Goal: Communication & Community: Answer question/provide support

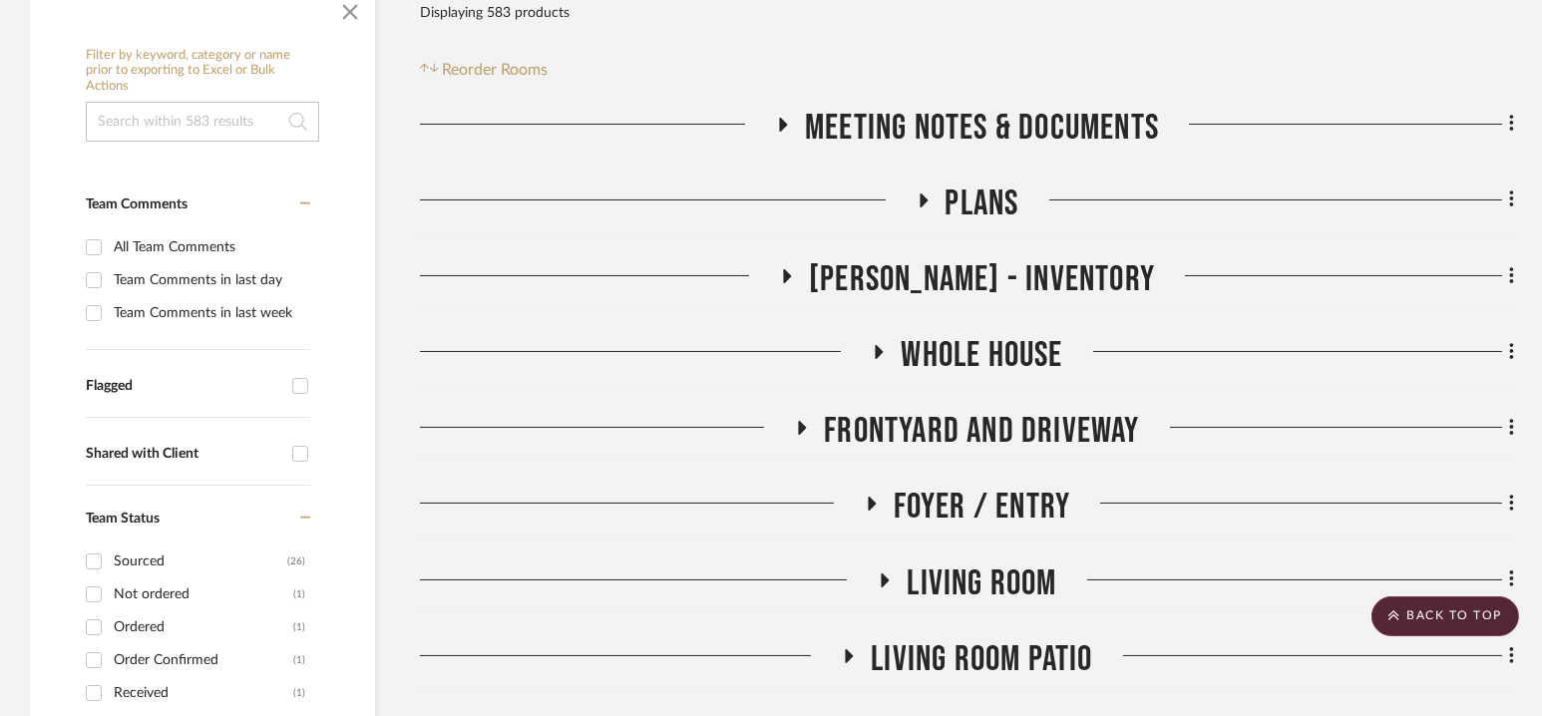
scroll to position [529, 0]
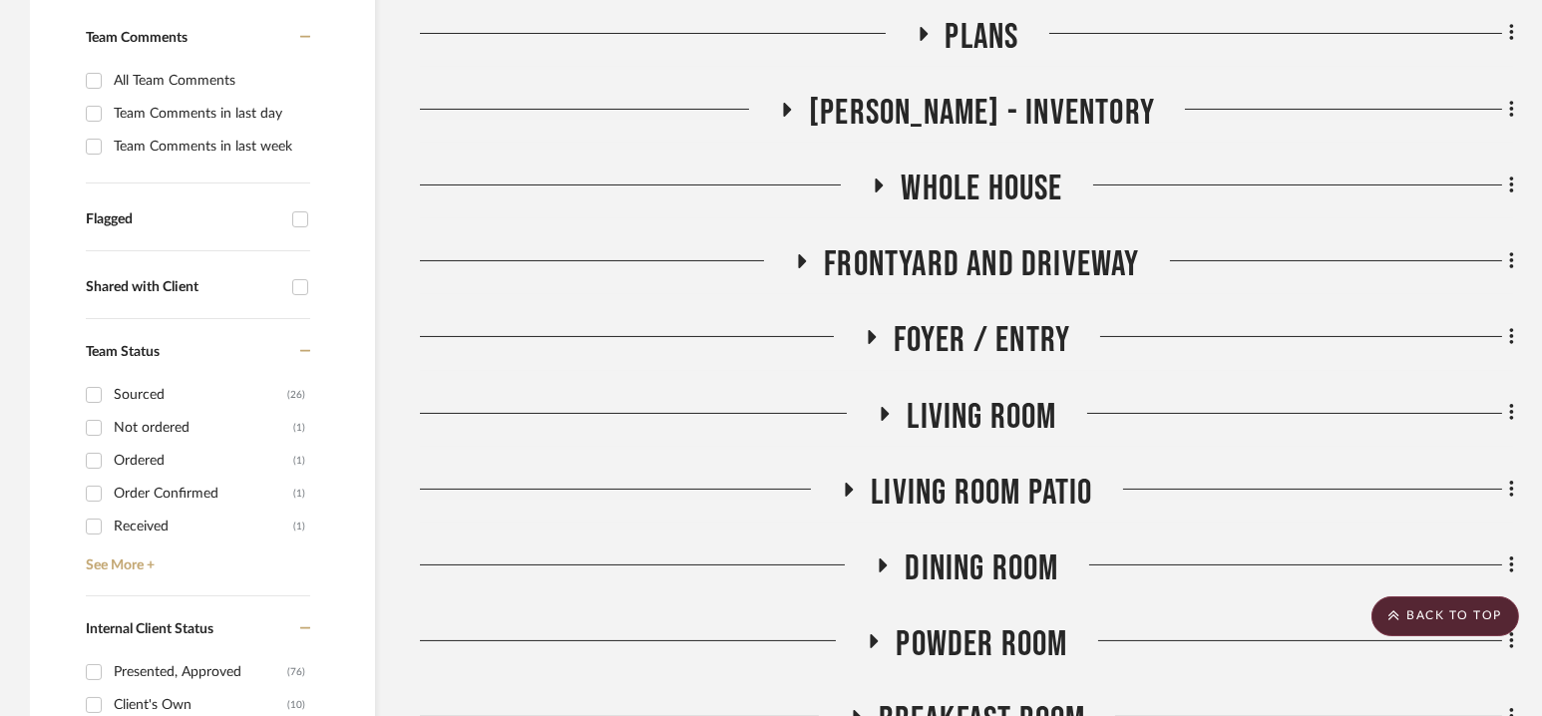
click at [968, 341] on span "Foyer / Entry" at bounding box center [983, 340] width 178 height 43
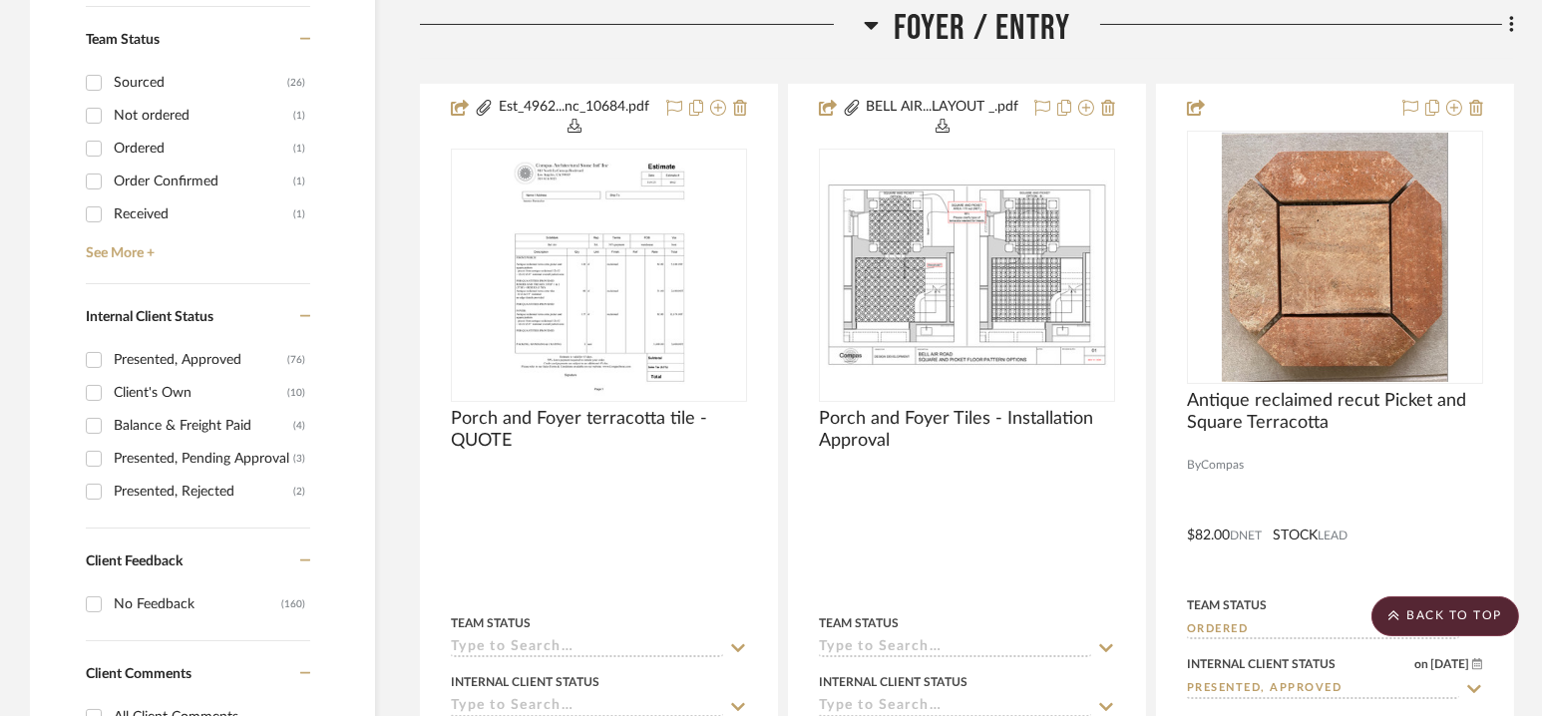
scroll to position [842, 0]
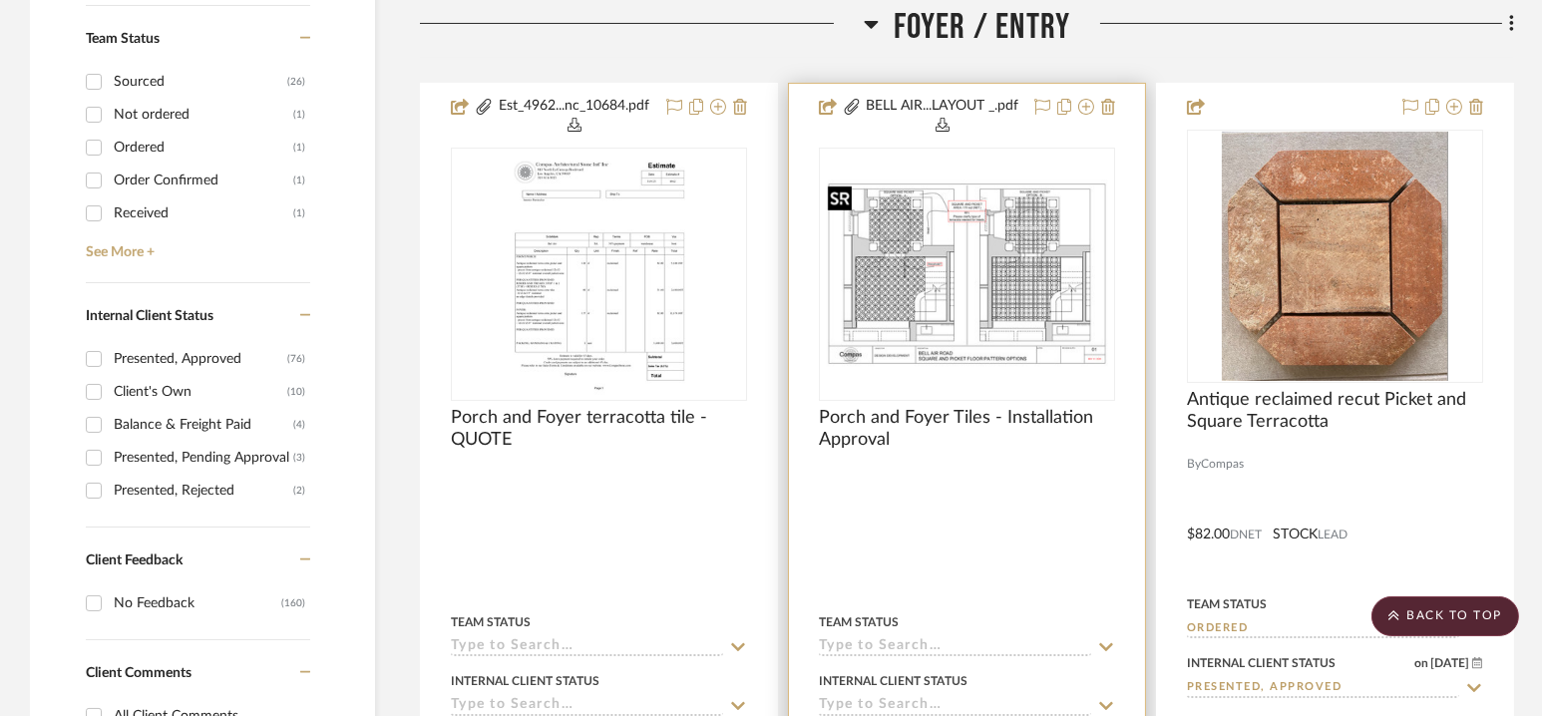
click at [970, 275] on img "0" at bounding box center [967, 274] width 292 height 189
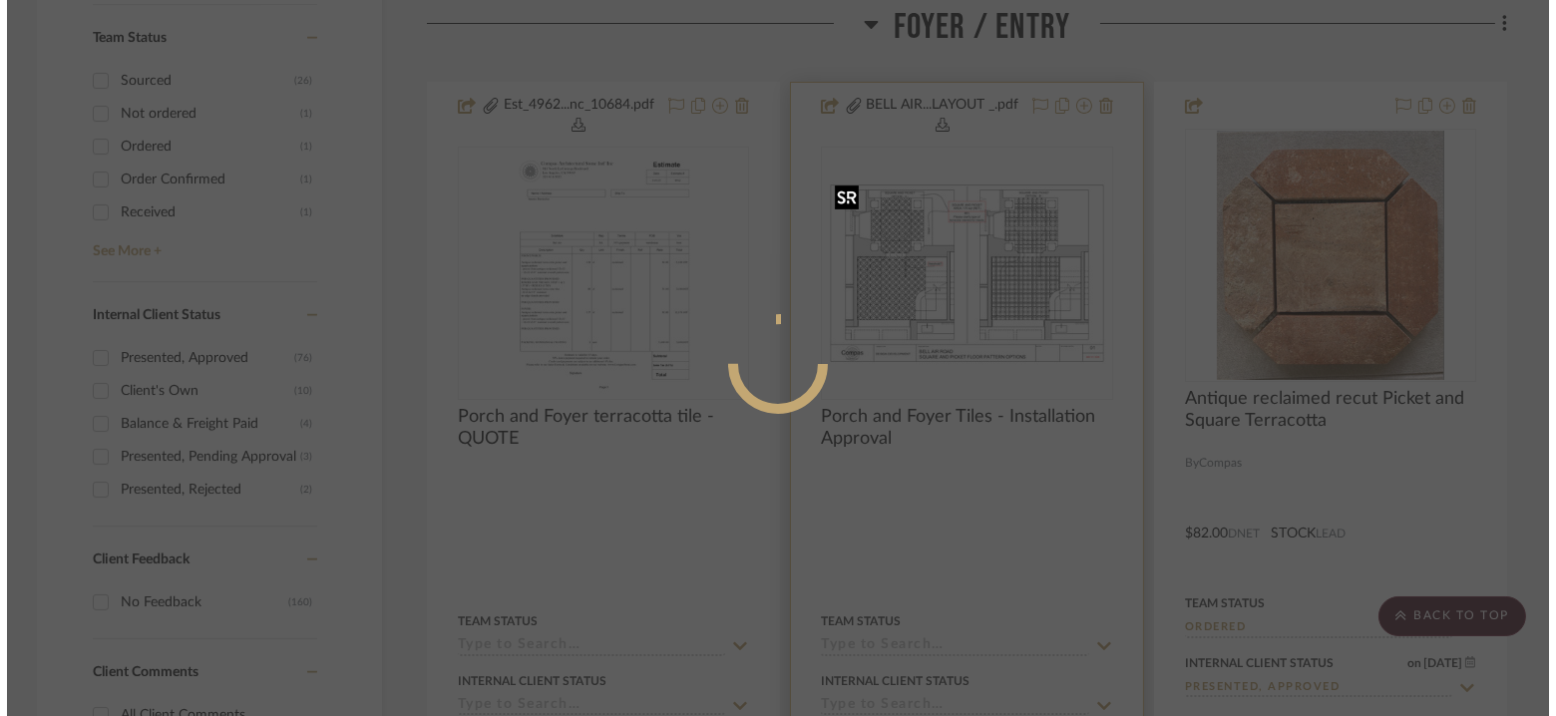
scroll to position [0, 0]
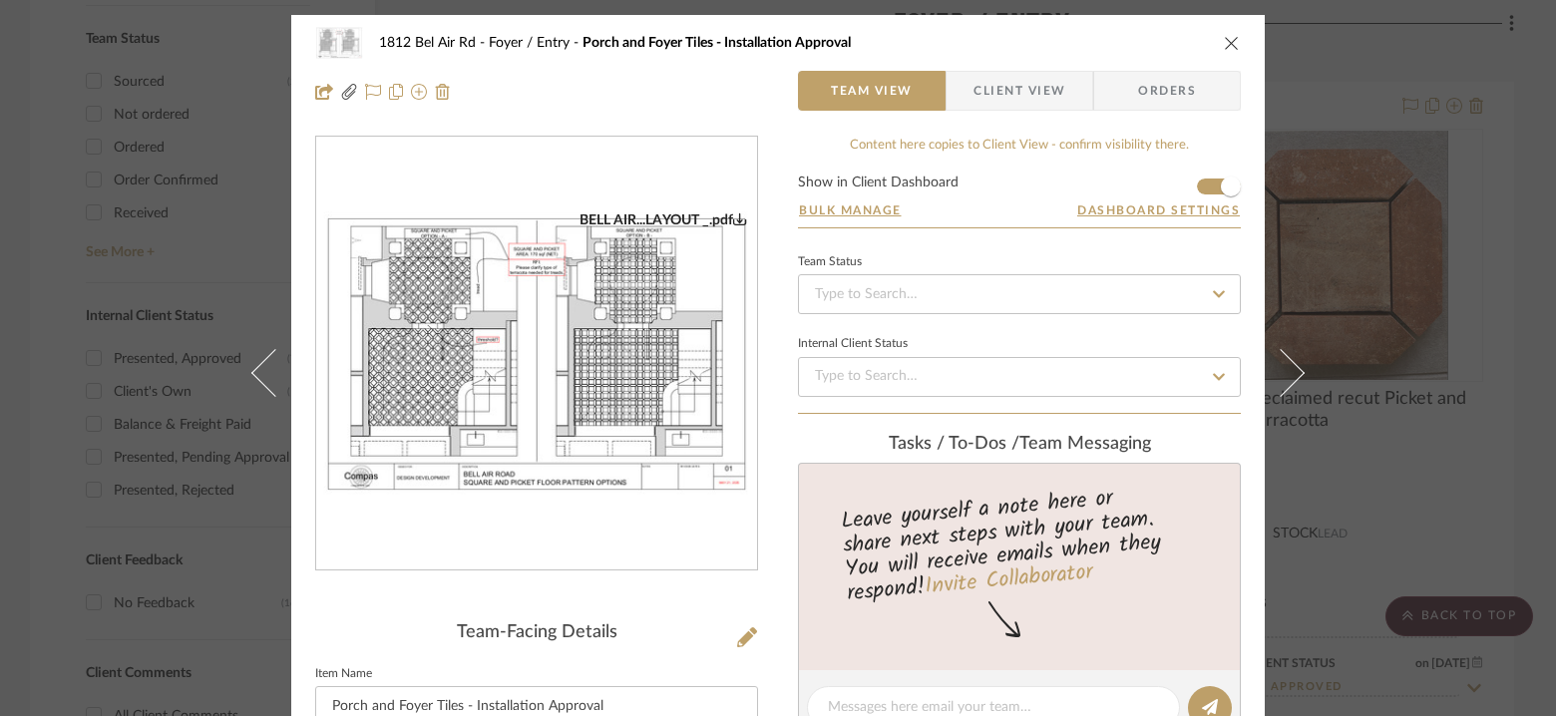
click at [682, 317] on img "0" at bounding box center [536, 353] width 441 height 285
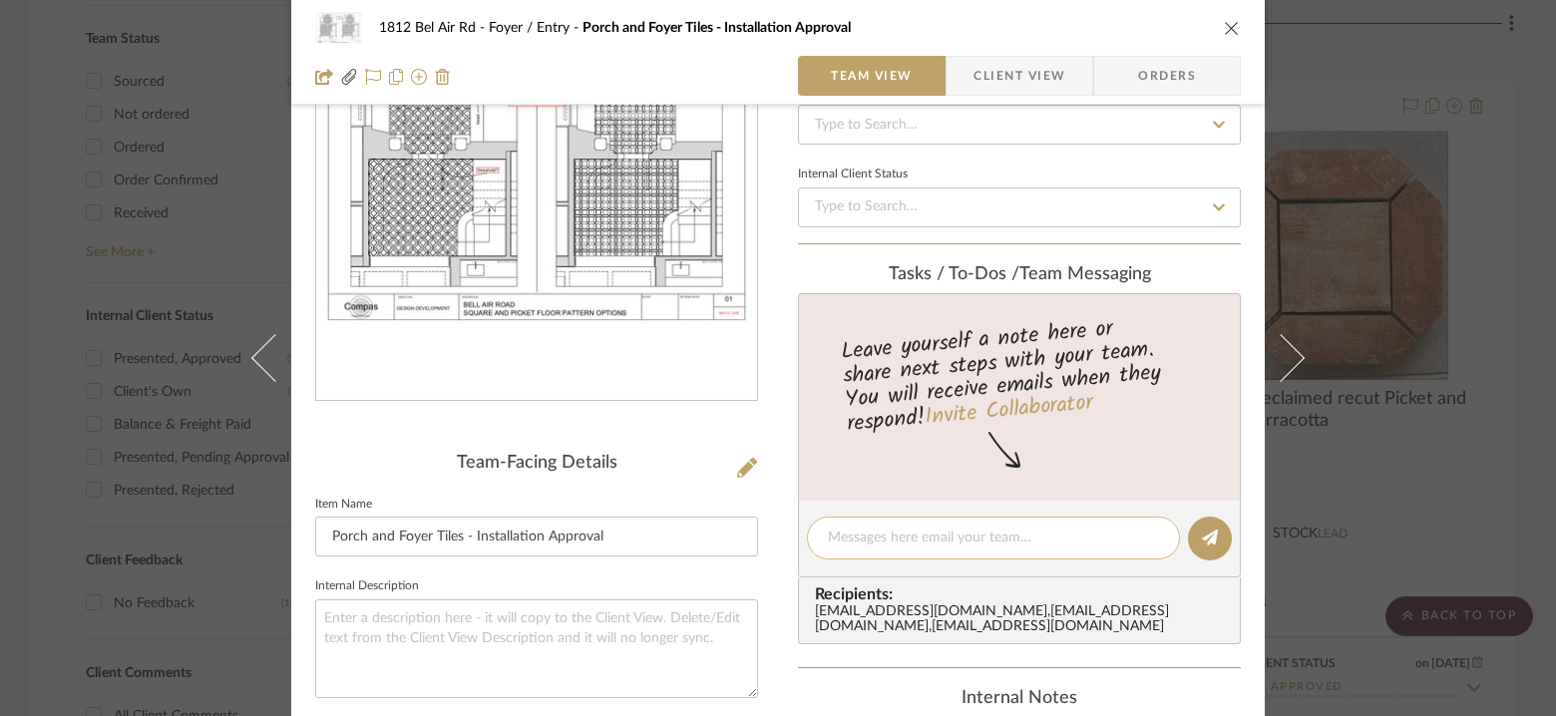
click at [901, 533] on textarea at bounding box center [993, 538] width 331 height 21
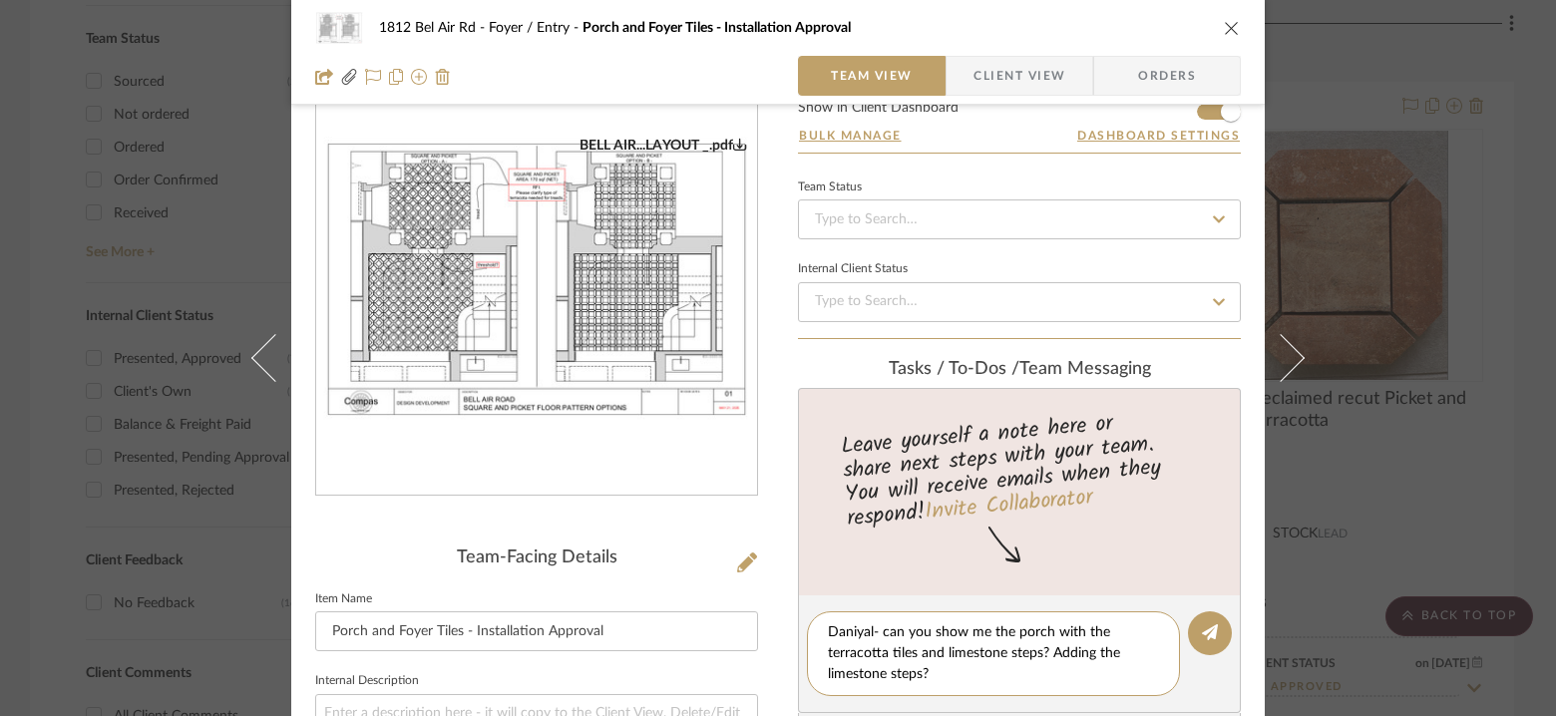
scroll to position [77, 0]
drag, startPoint x: 935, startPoint y: 627, endPoint x: 1080, endPoint y: 646, distance: 146.8
click at [1080, 646] on textarea "Daniyal- can you show me the porch with the terracotta tiles and limestone step…" at bounding box center [993, 651] width 331 height 63
click at [965, 670] on textarea "Daniyal- can you show me the porch with the terracotta tiles and limestone step…" at bounding box center [993, 651] width 331 height 63
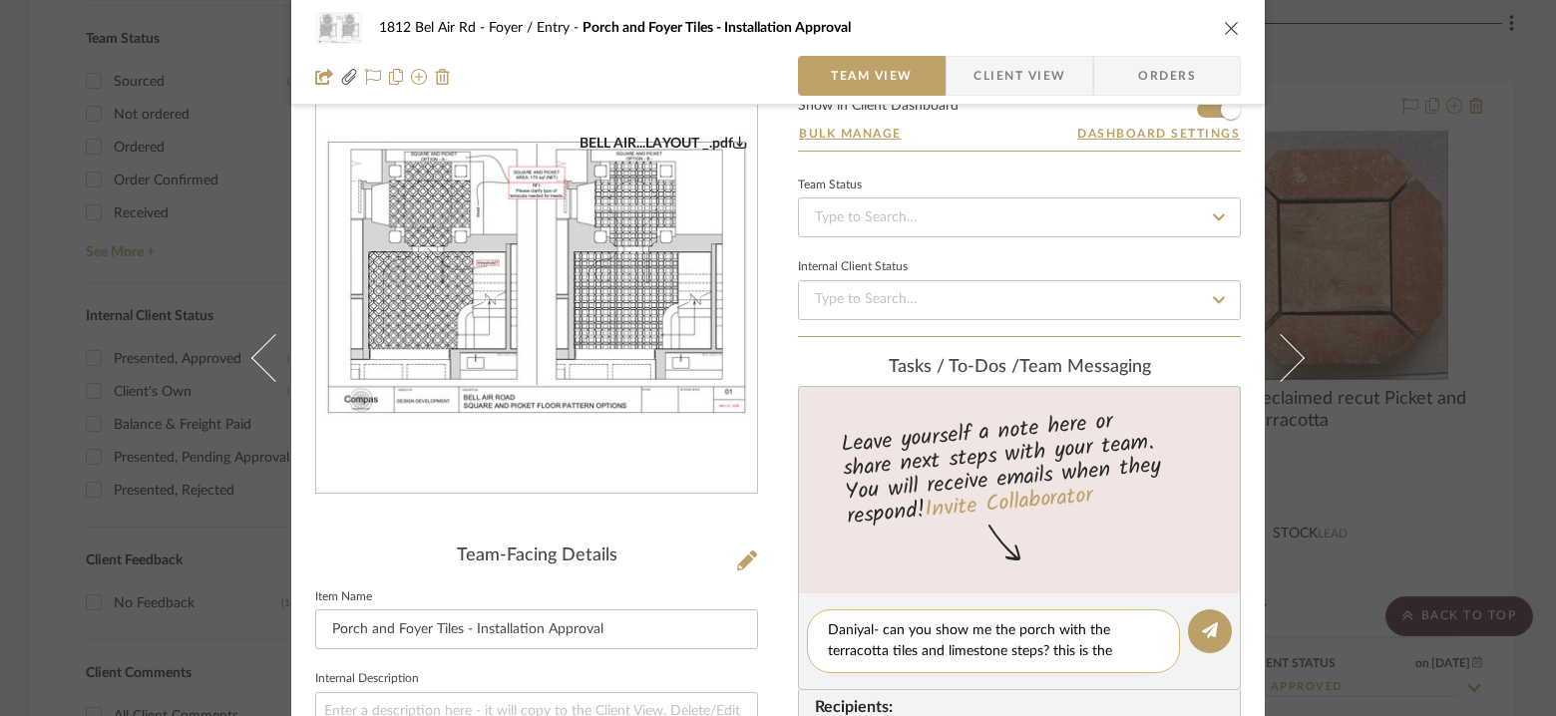
scroll to position [0, 0]
paste textarea "[URL][DOMAIN_NAME]"
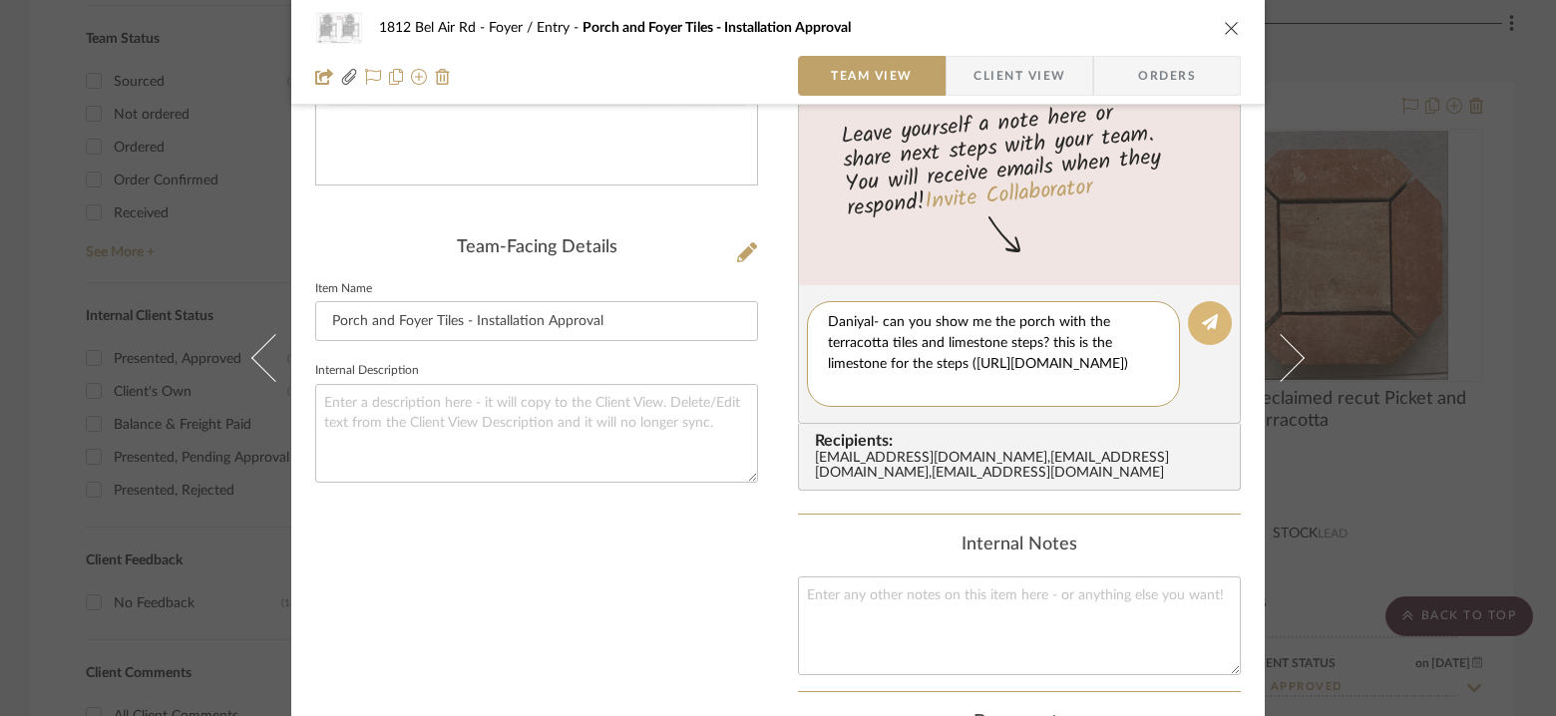
scroll to position [430, 0]
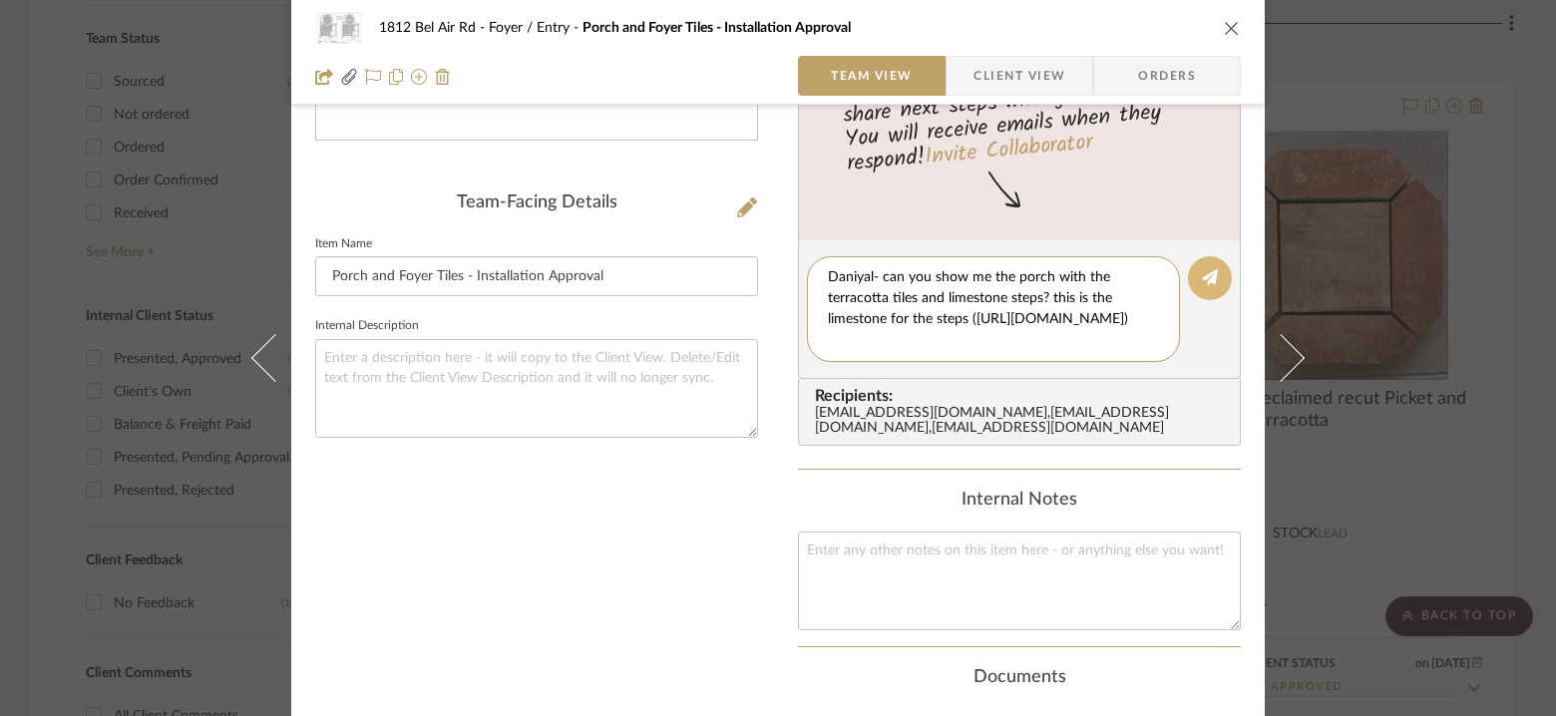
type textarea "Daniyal- can you show me the porch with the terracotta tiles and limestone step…"
click at [1202, 282] on icon at bounding box center [1210, 277] width 16 height 16
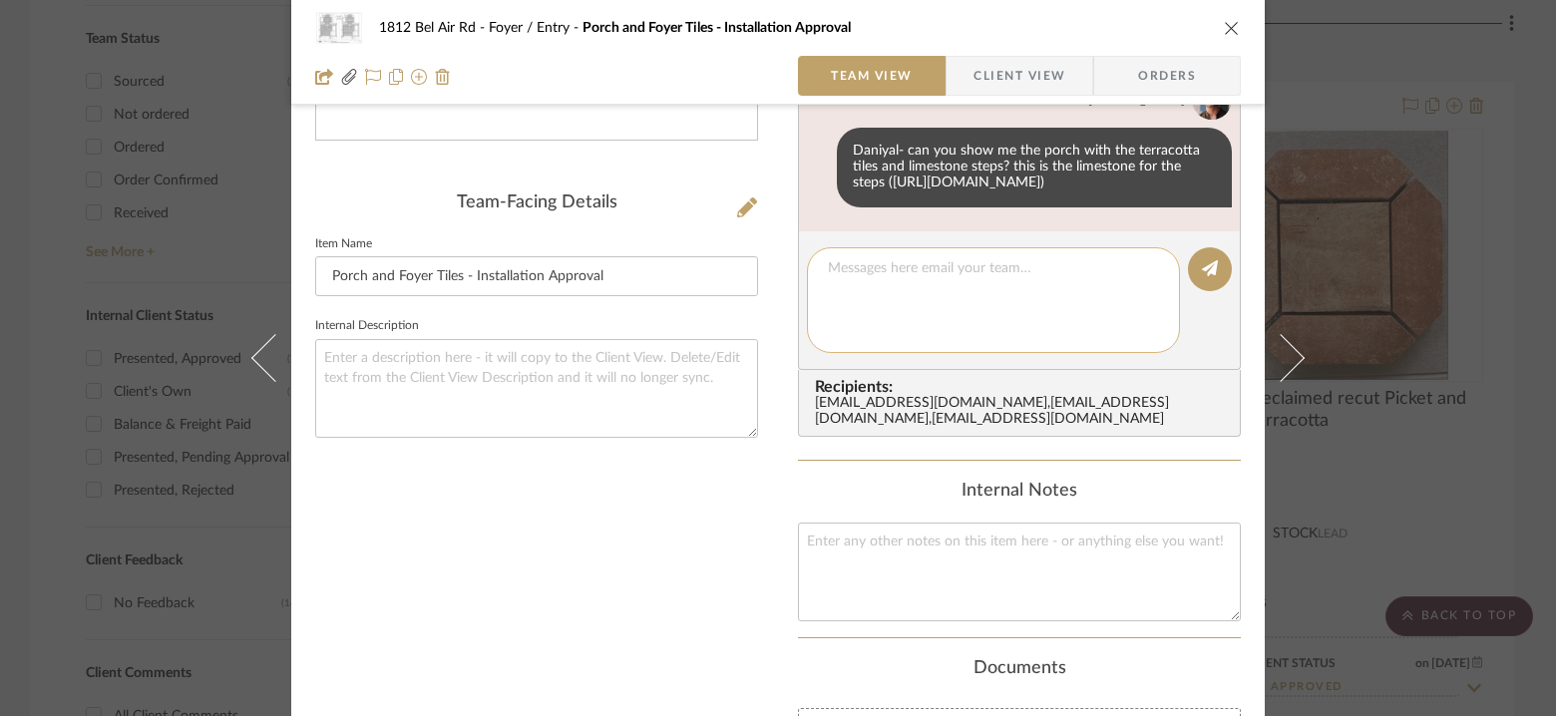
scroll to position [230, 0]
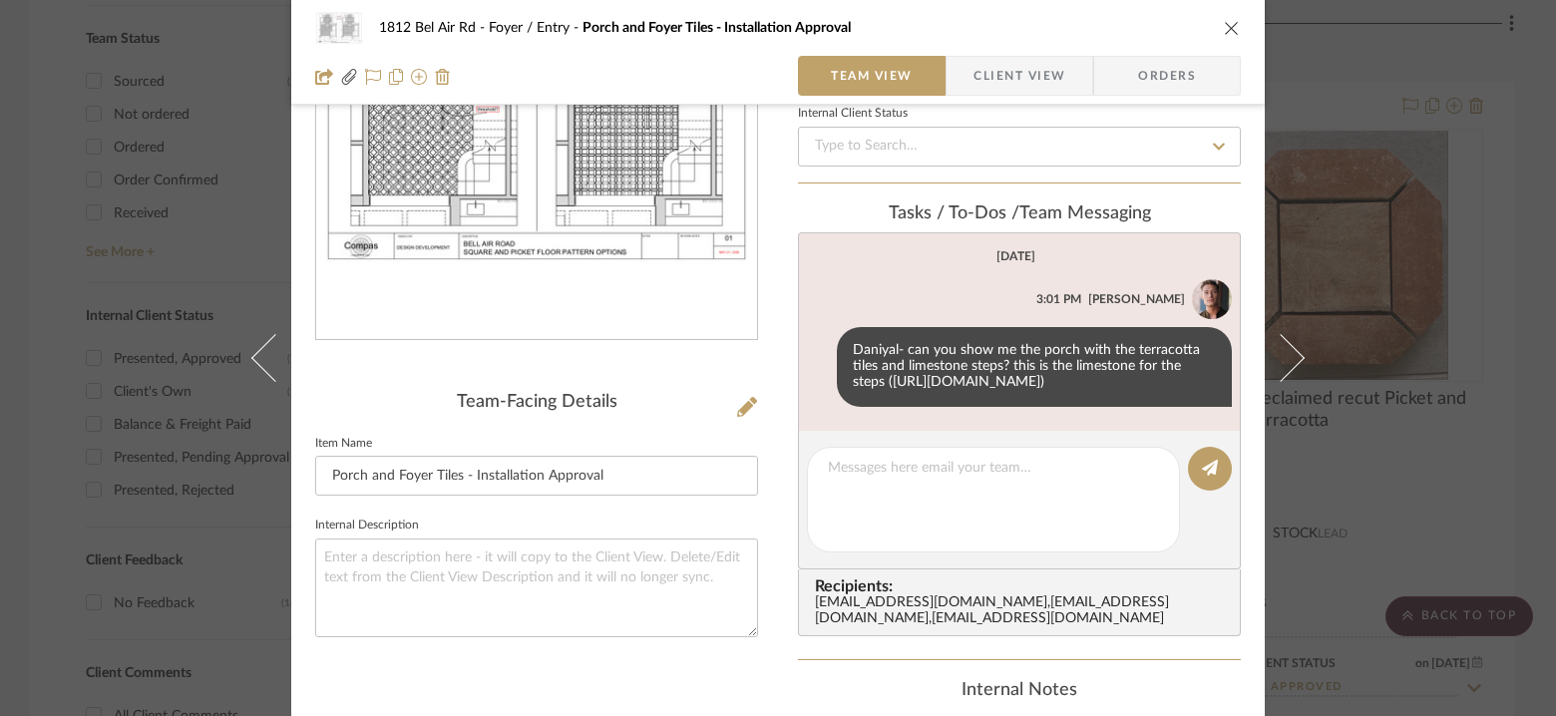
click at [1226, 28] on icon "close" at bounding box center [1232, 28] width 16 height 16
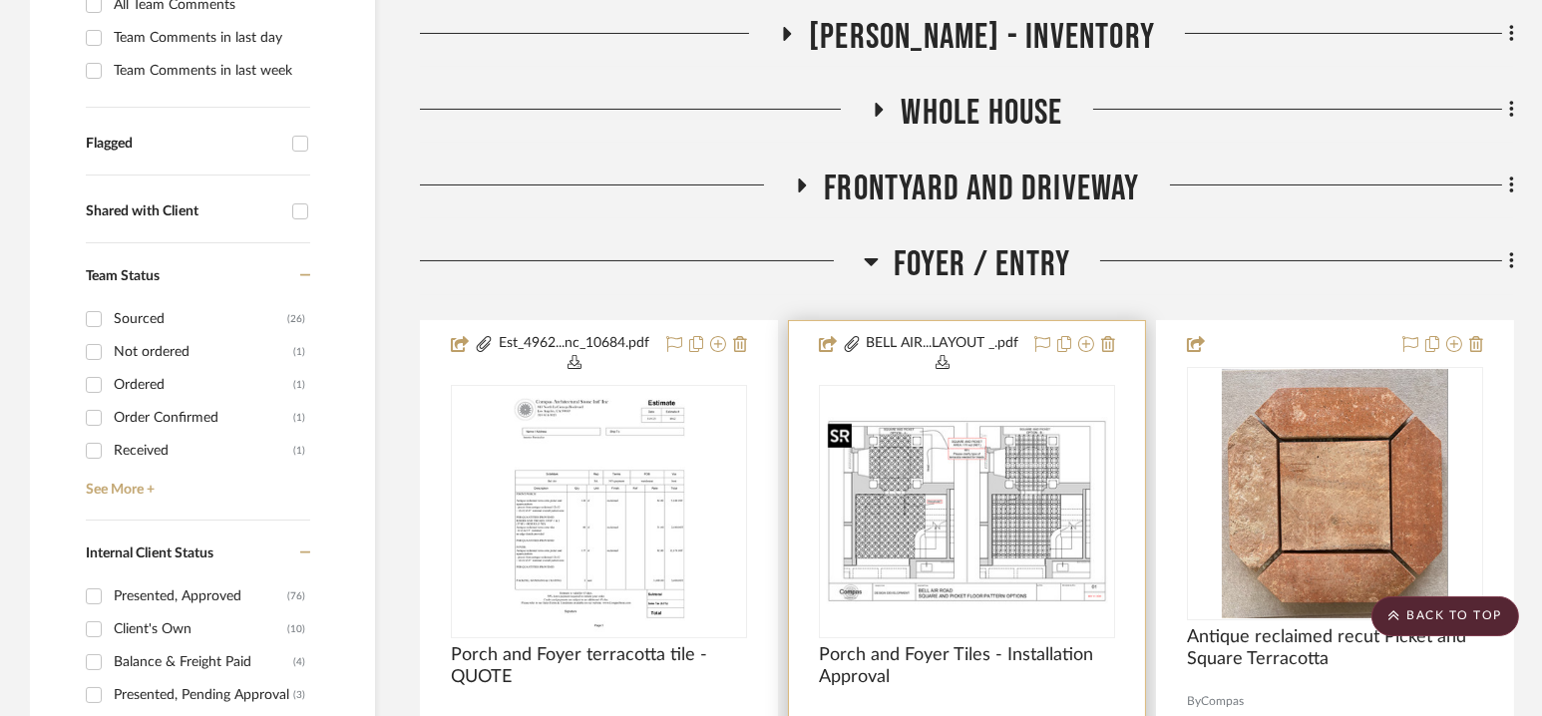
scroll to position [603, 0]
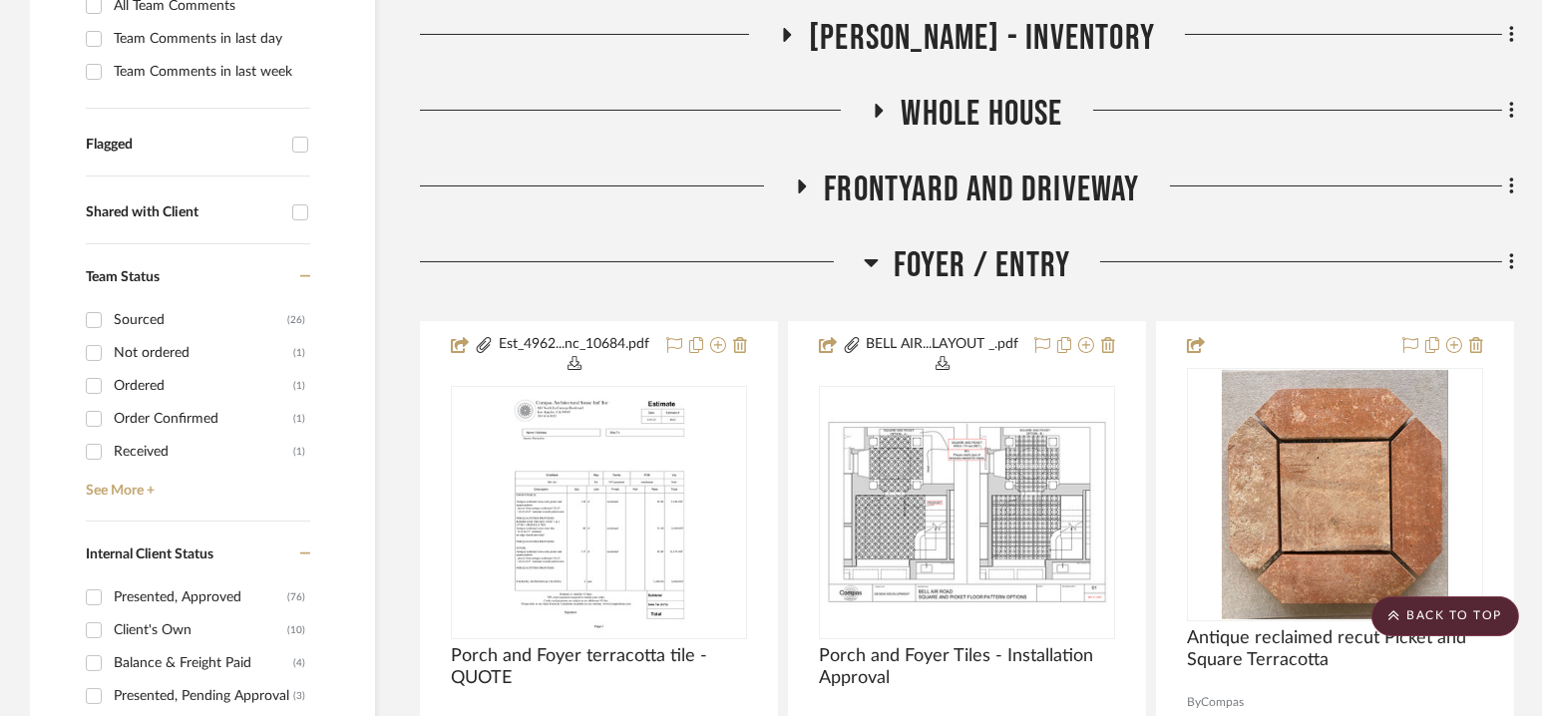
click at [970, 250] on span "Foyer / Entry" at bounding box center [983, 265] width 178 height 43
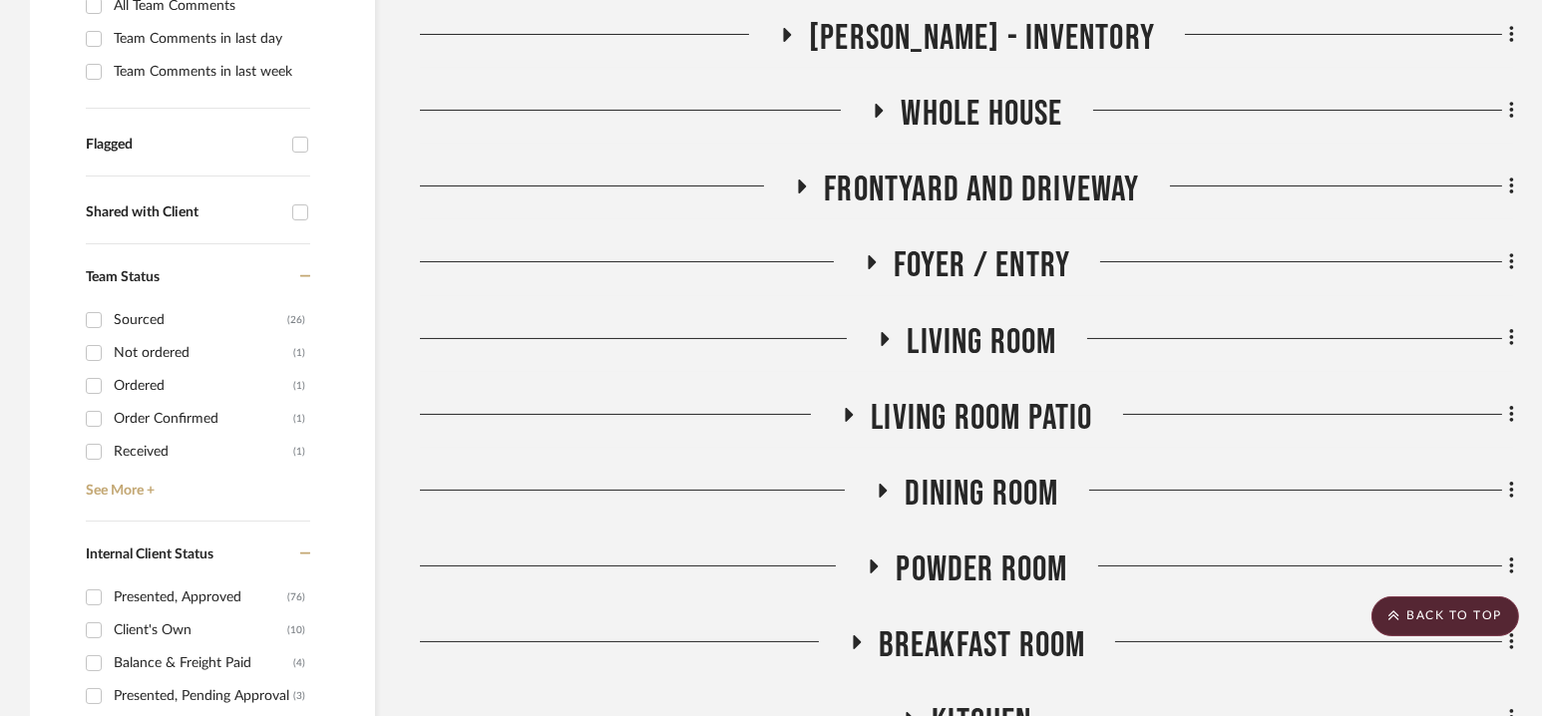
click at [978, 255] on span "Foyer / Entry" at bounding box center [983, 265] width 178 height 43
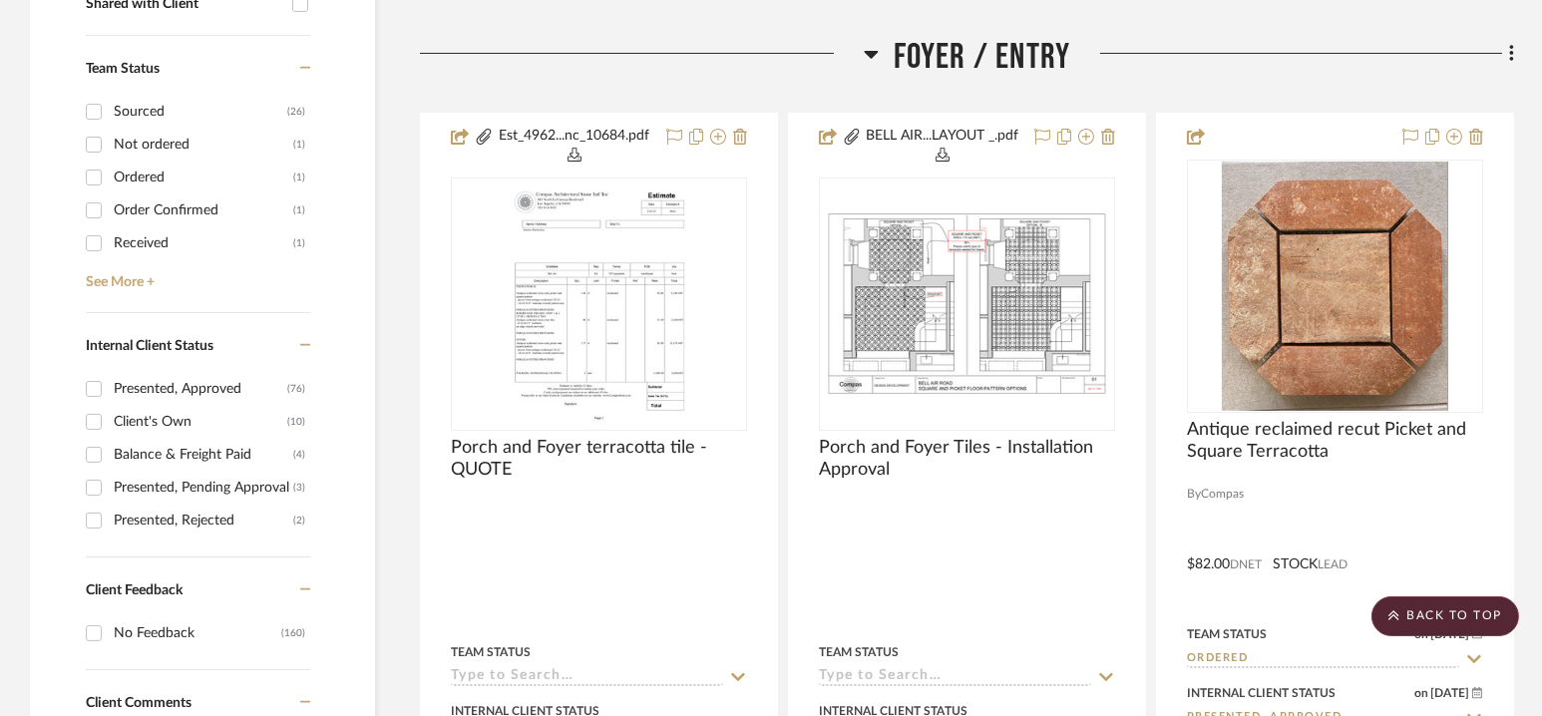
scroll to position [833, 0]
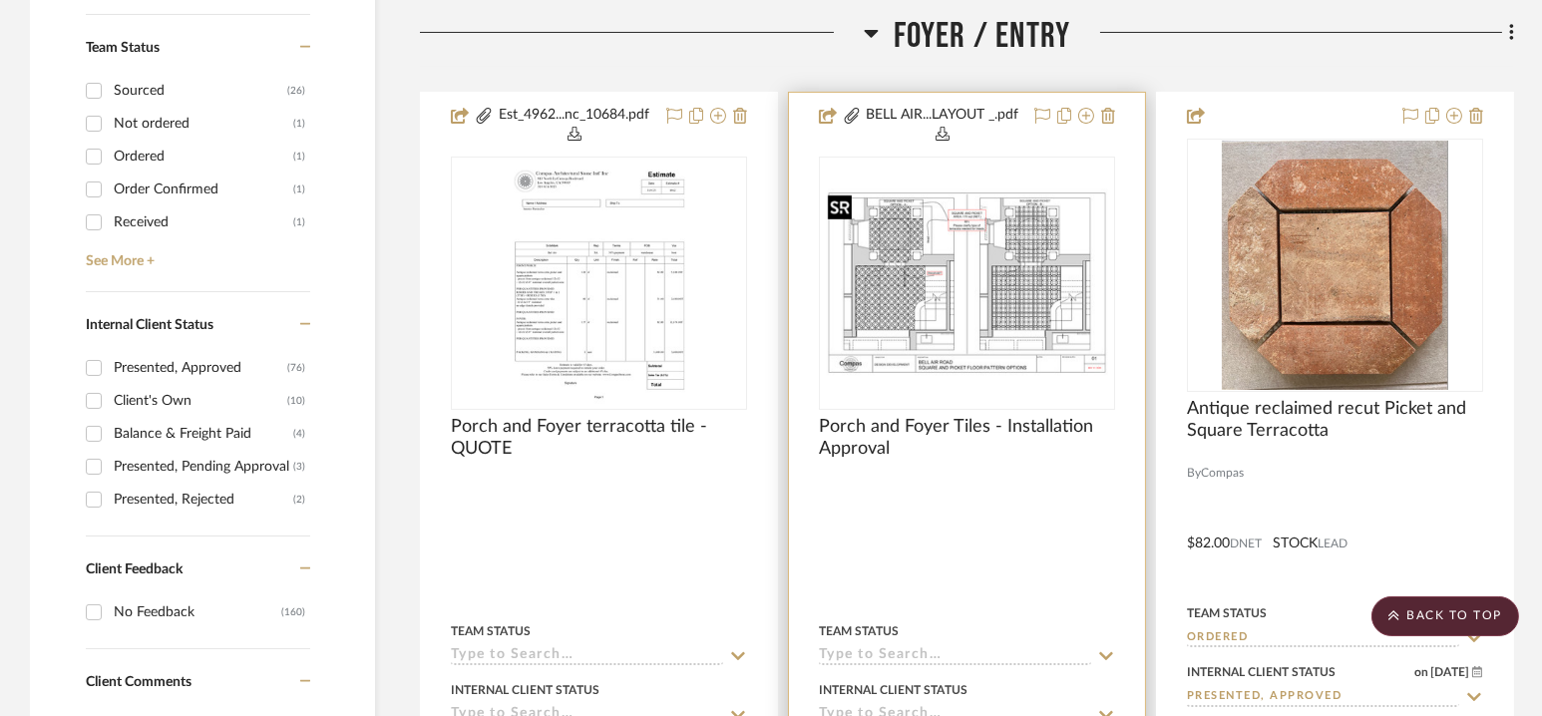
click at [979, 311] on img "0" at bounding box center [967, 283] width 292 height 189
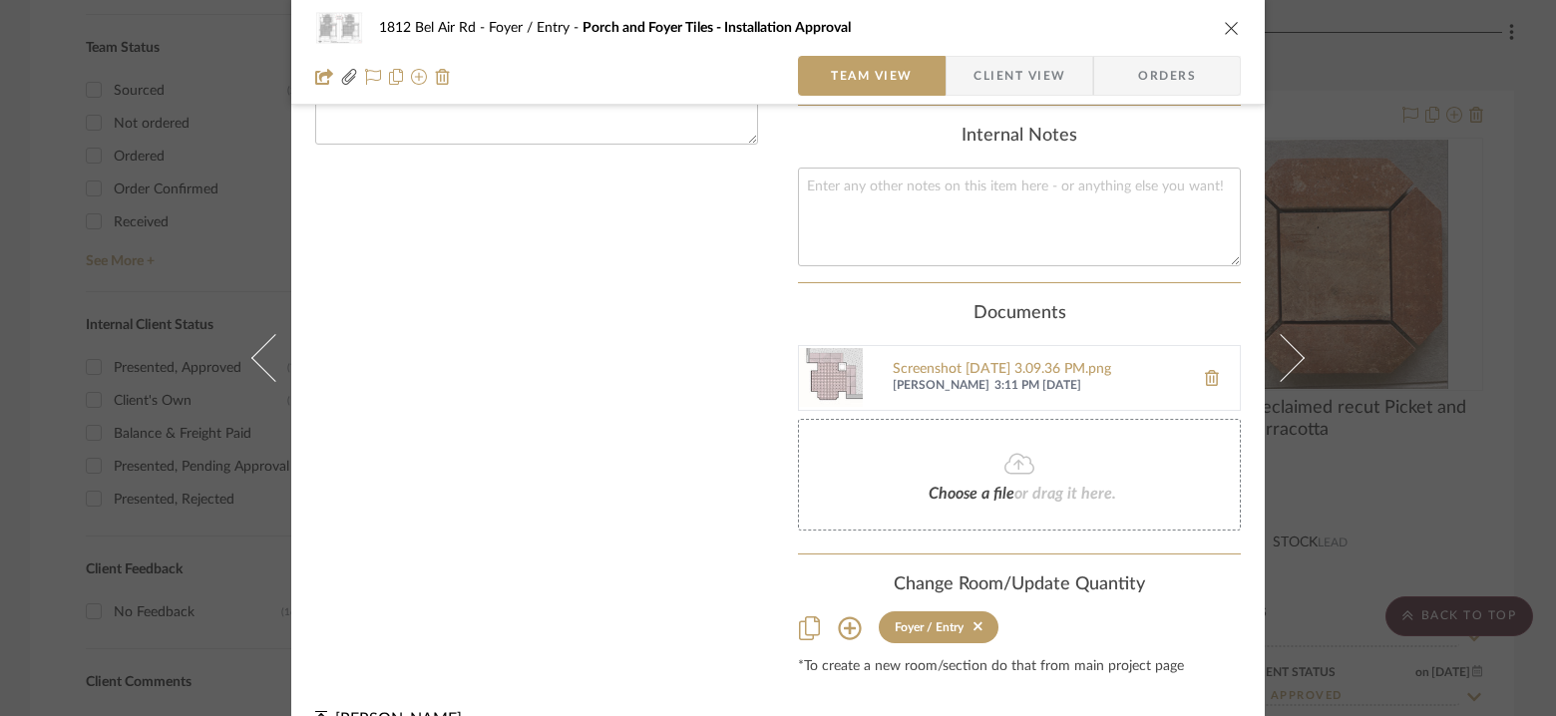
scroll to position [412, 0]
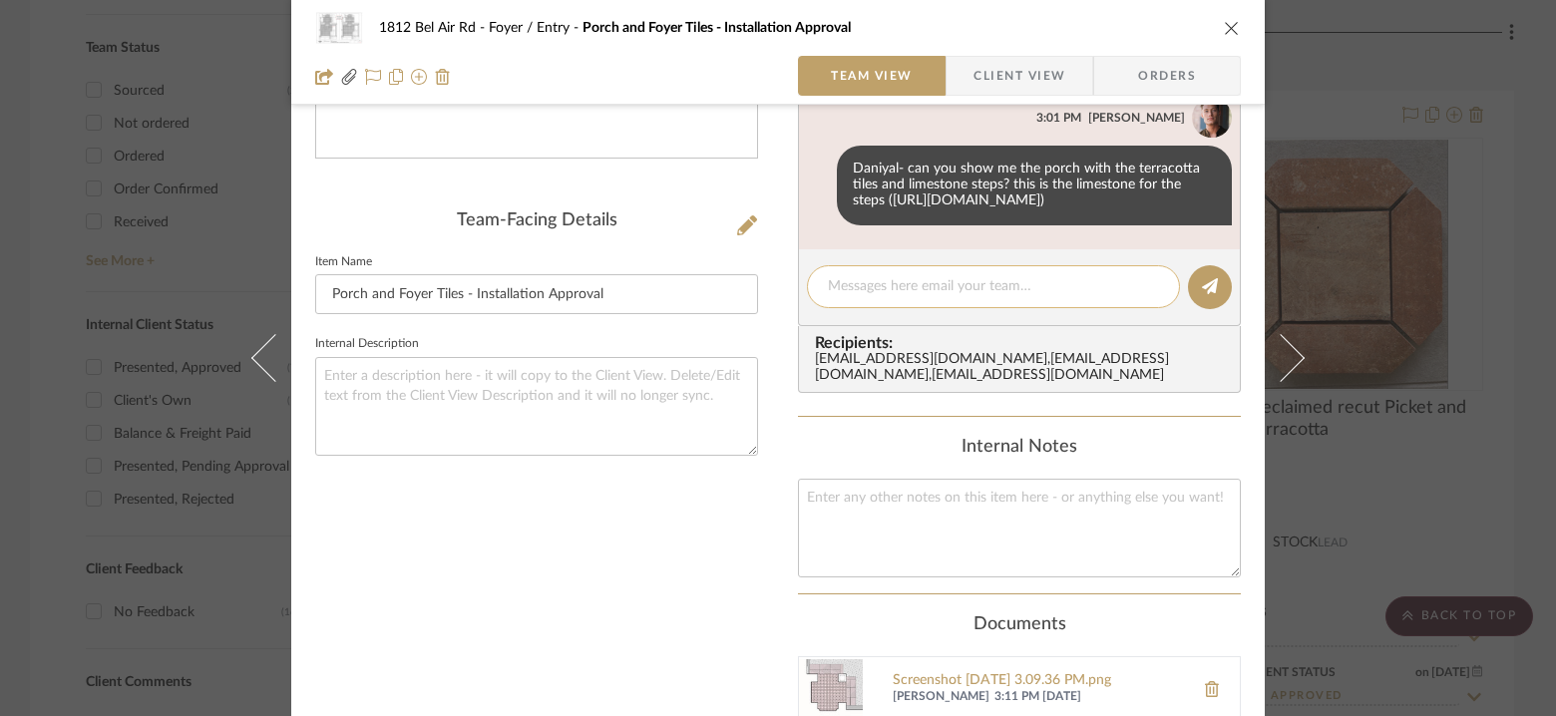
click at [950, 297] on textarea at bounding box center [993, 286] width 331 height 21
type textarea "Added the crop of the foyer in documents for your ref"
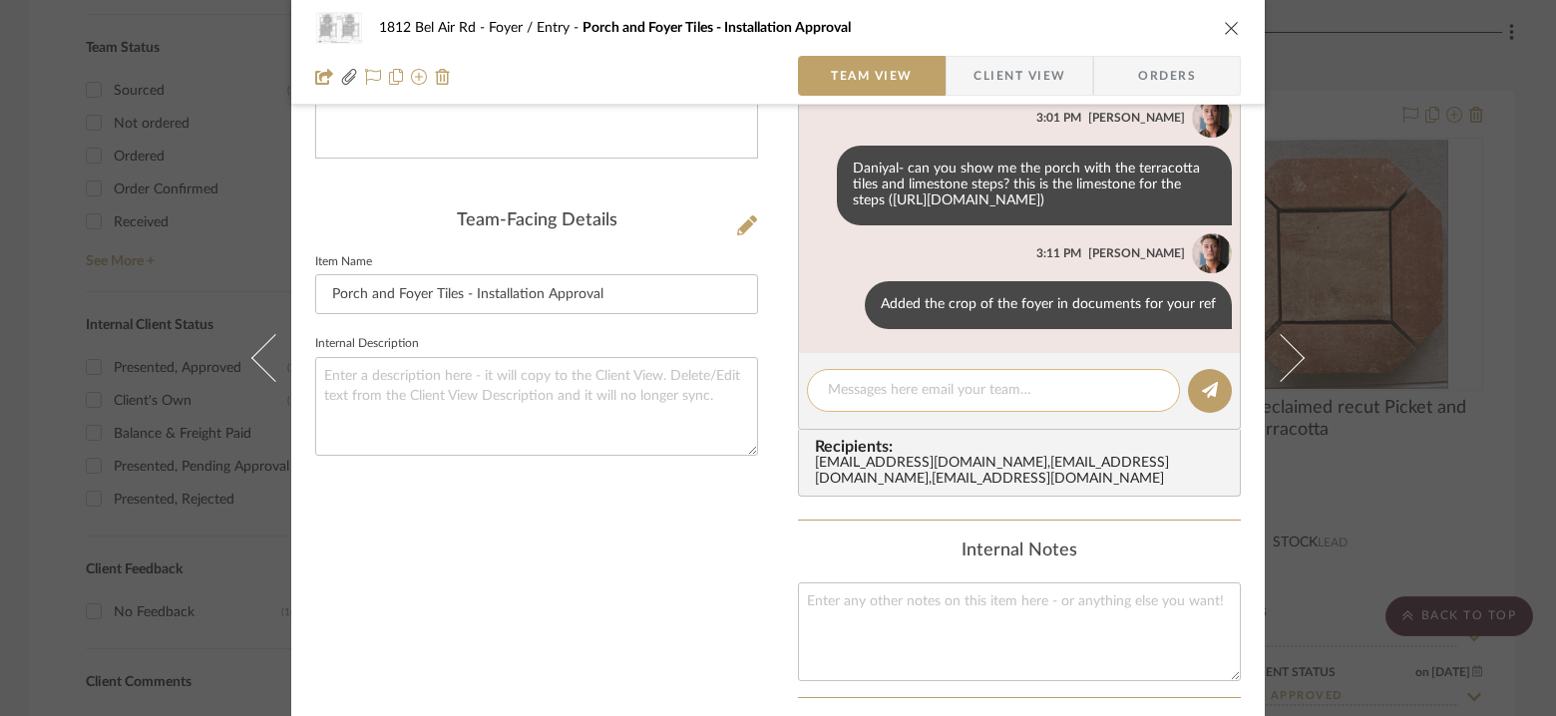
scroll to position [870, 0]
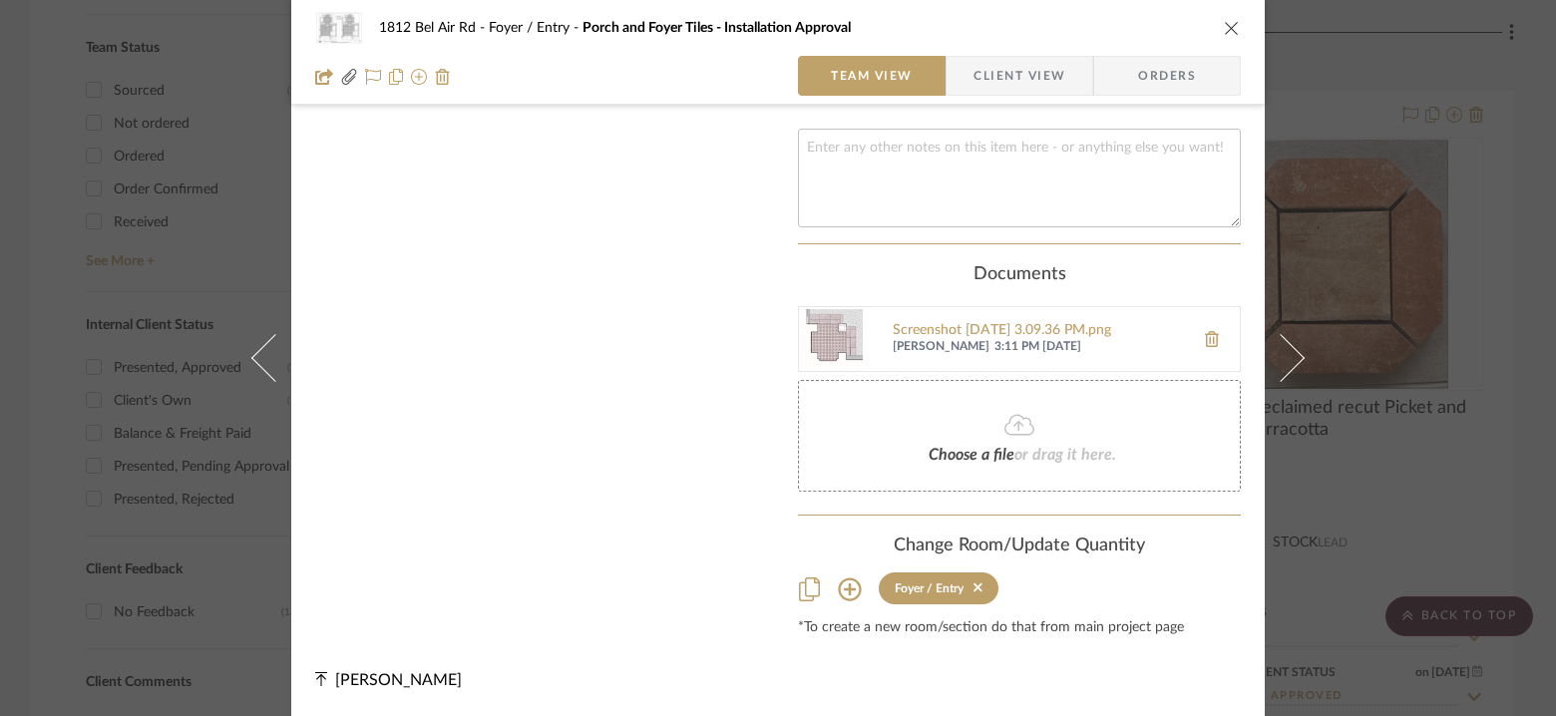
click at [1503, 399] on div "1812 Bel Air Rd Foyer / Entry Porch and Foyer Tiles - Installation Approval Tea…" at bounding box center [778, 358] width 1556 height 716
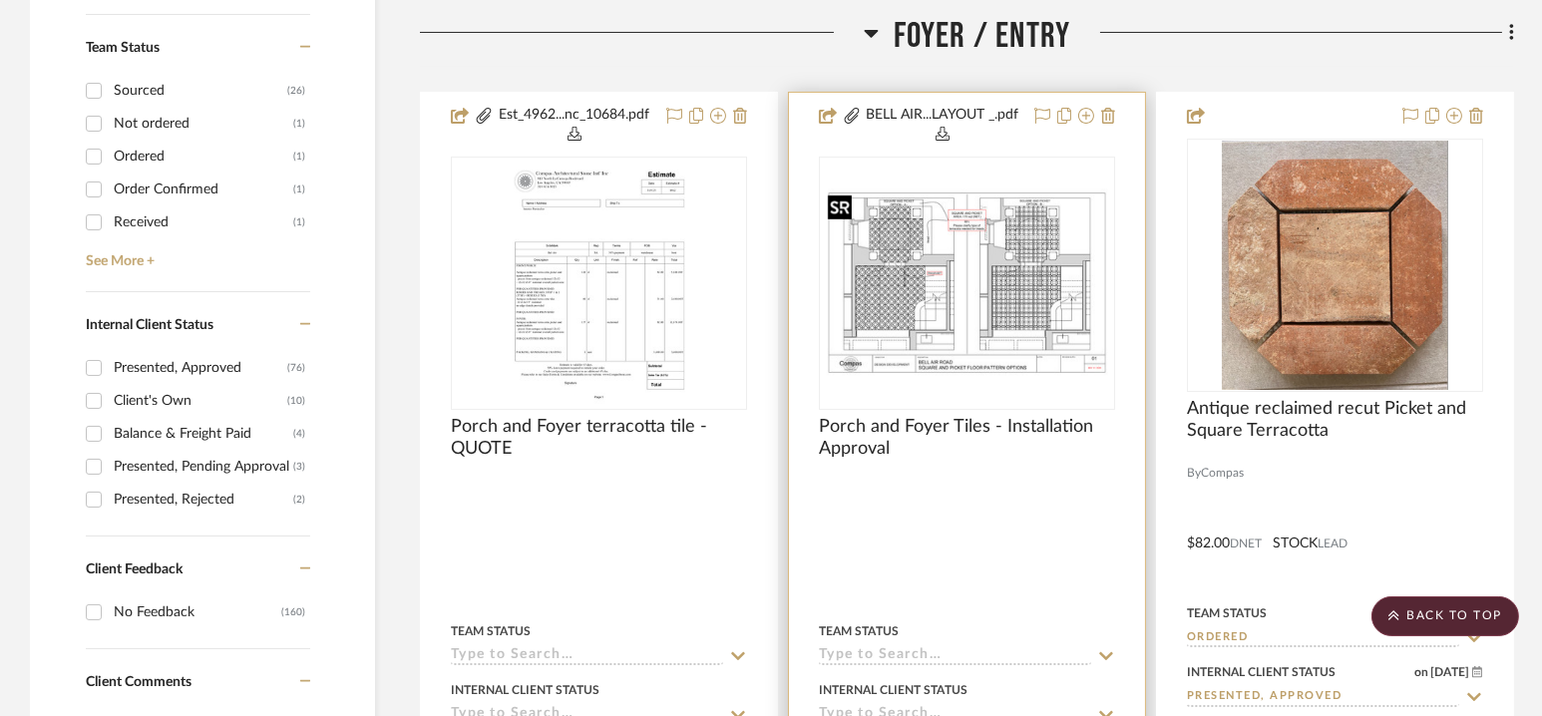
scroll to position [729, 0]
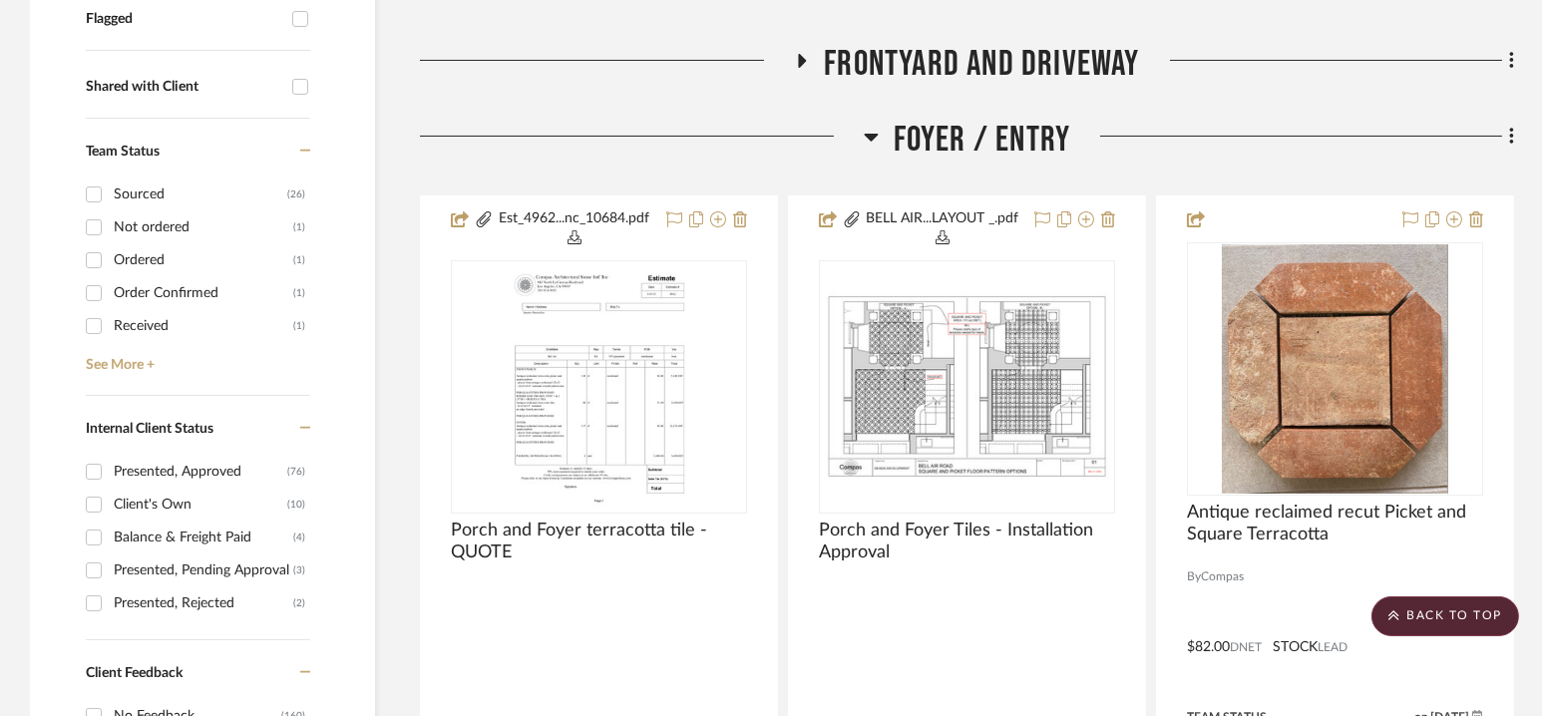
click at [956, 151] on span "Foyer / Entry" at bounding box center [983, 140] width 178 height 43
